Goal: Task Accomplishment & Management: Manage account settings

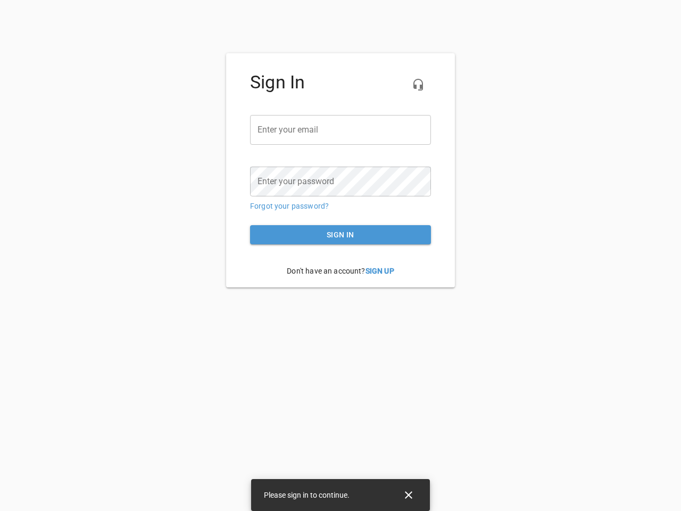
click at [418, 85] on icon "button" at bounding box center [418, 84] width 13 height 13
click at [341, 130] on input "email" at bounding box center [340, 130] width 181 height 30
click at [409, 495] on icon "Close" at bounding box center [408, 494] width 7 height 7
